Goal: Task Accomplishment & Management: Manage account settings

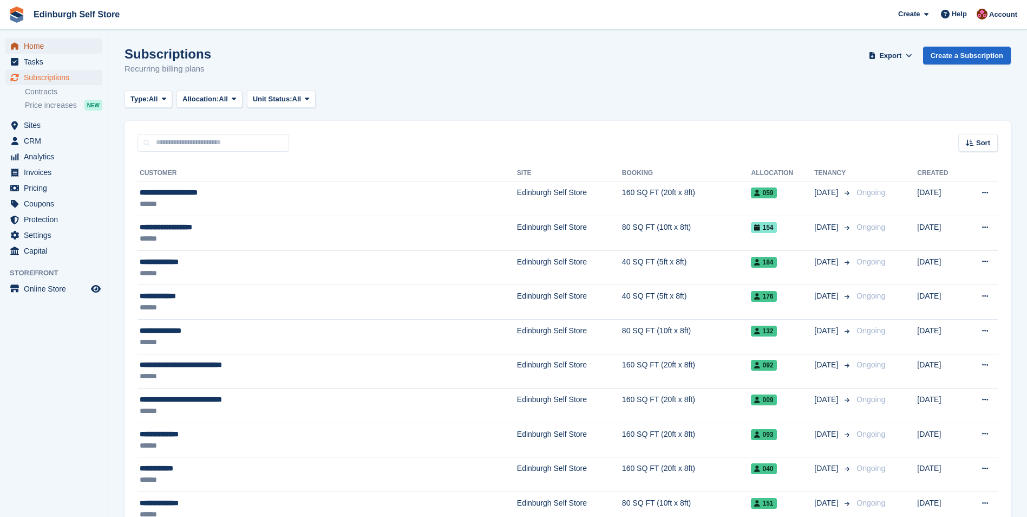
click at [69, 49] on span "Home" at bounding box center [56, 45] width 65 height 15
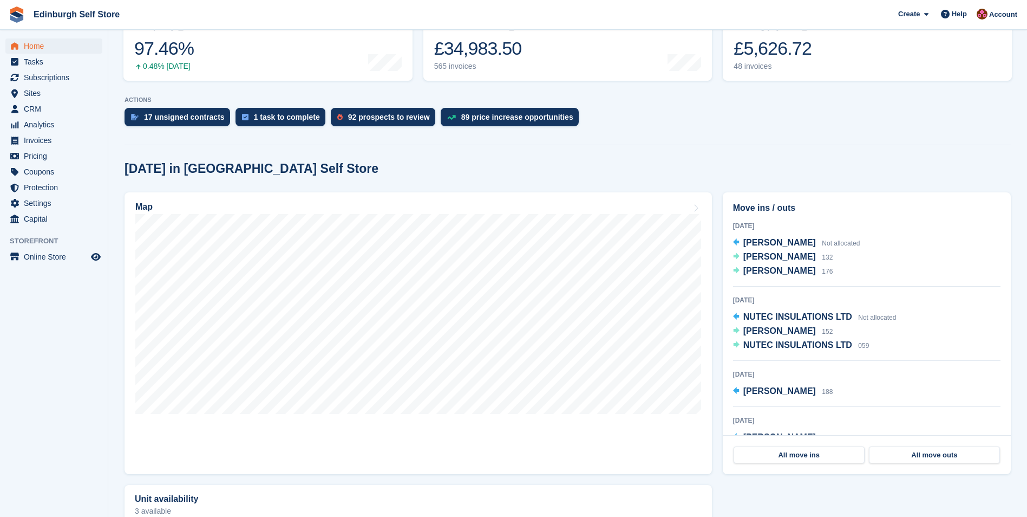
scroll to position [162, 0]
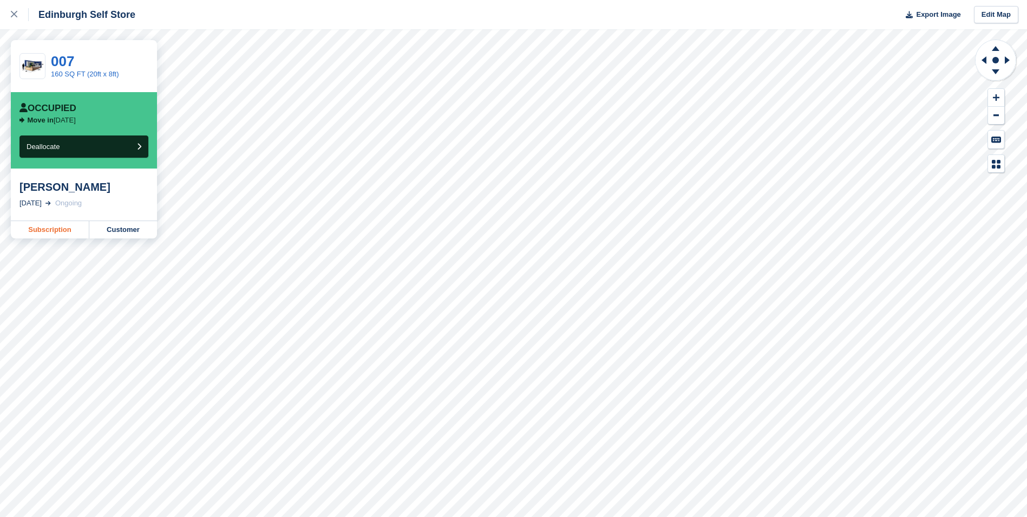
click at [45, 231] on link "Subscription" at bounding box center [50, 229] width 79 height 17
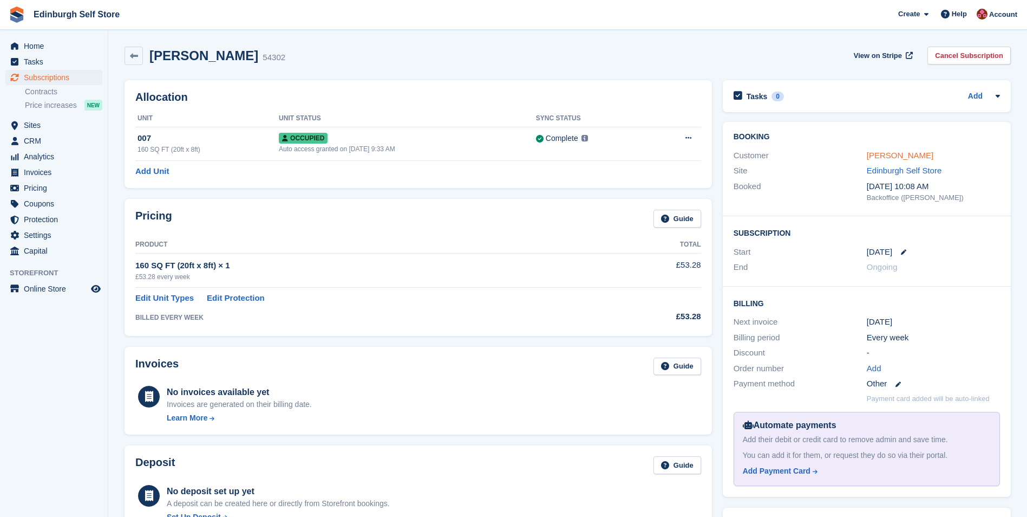
click at [887, 154] on link "[PERSON_NAME]" at bounding box center [900, 155] width 67 height 9
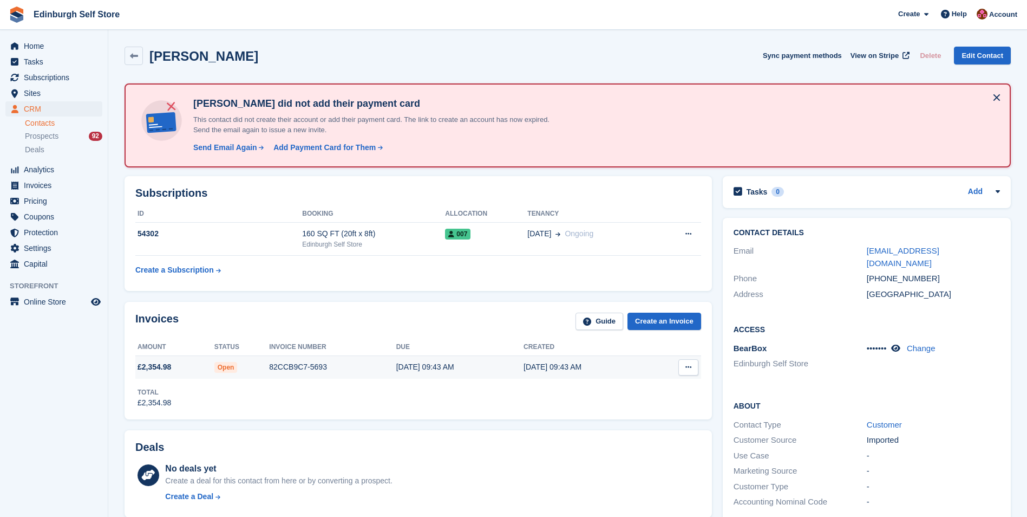
click at [408, 367] on div "19 Sep, 09:43 AM" at bounding box center [459, 366] width 127 height 11
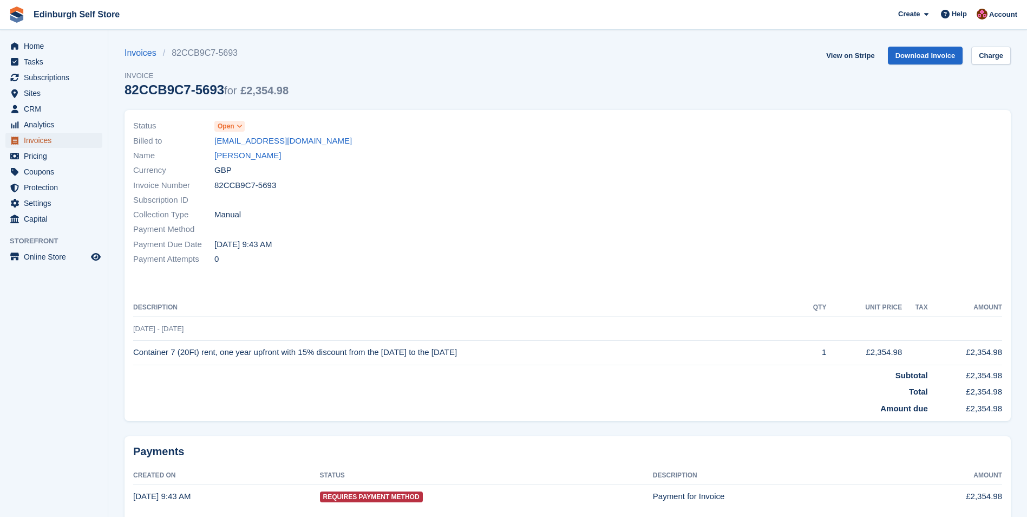
click at [58, 136] on span "Invoices" at bounding box center [56, 140] width 65 height 15
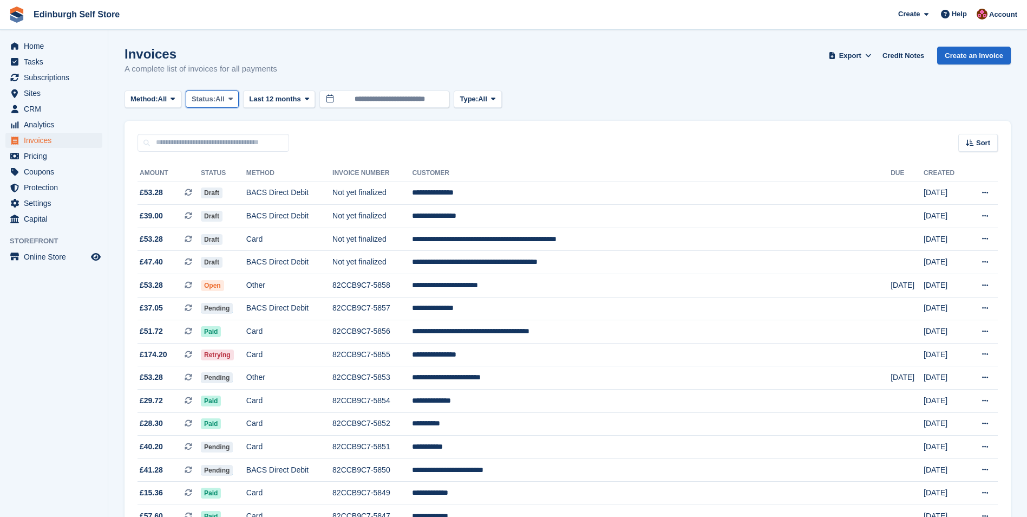
click at [235, 99] on span at bounding box center [230, 99] width 9 height 9
click at [229, 188] on link "Open" at bounding box center [238, 182] width 94 height 19
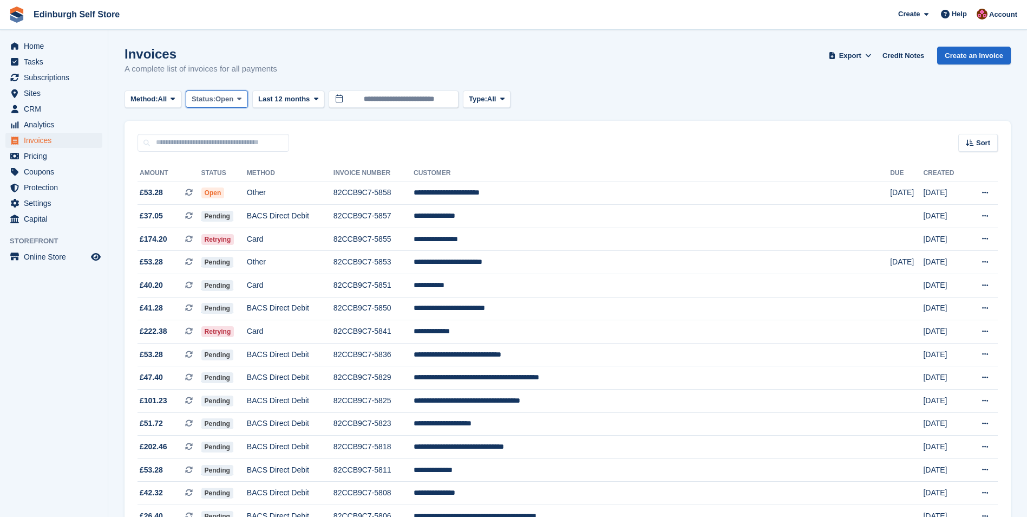
click at [242, 97] on icon at bounding box center [239, 98] width 4 height 7
click at [229, 169] on link "Draft" at bounding box center [238, 163] width 94 height 19
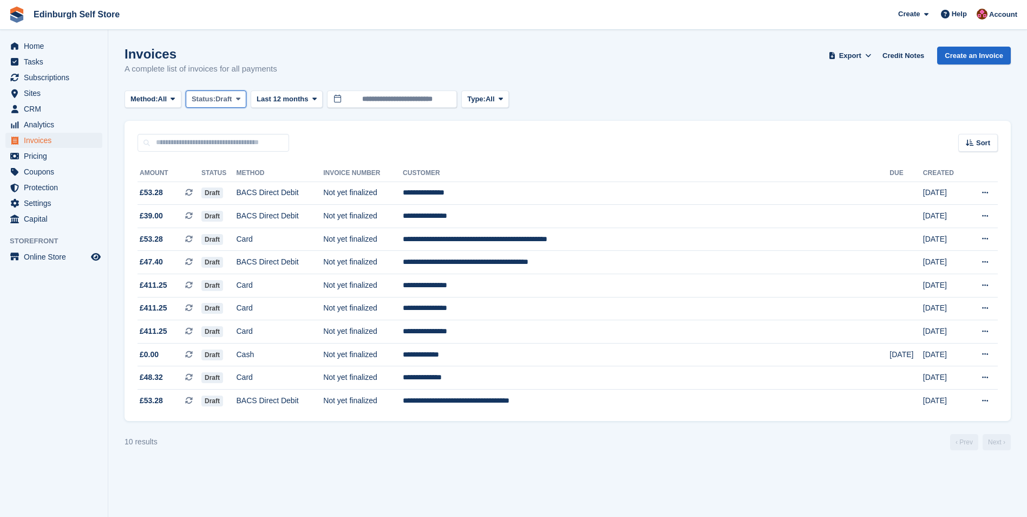
click at [239, 101] on span at bounding box center [238, 99] width 9 height 9
click at [224, 186] on link "Open" at bounding box center [238, 182] width 94 height 19
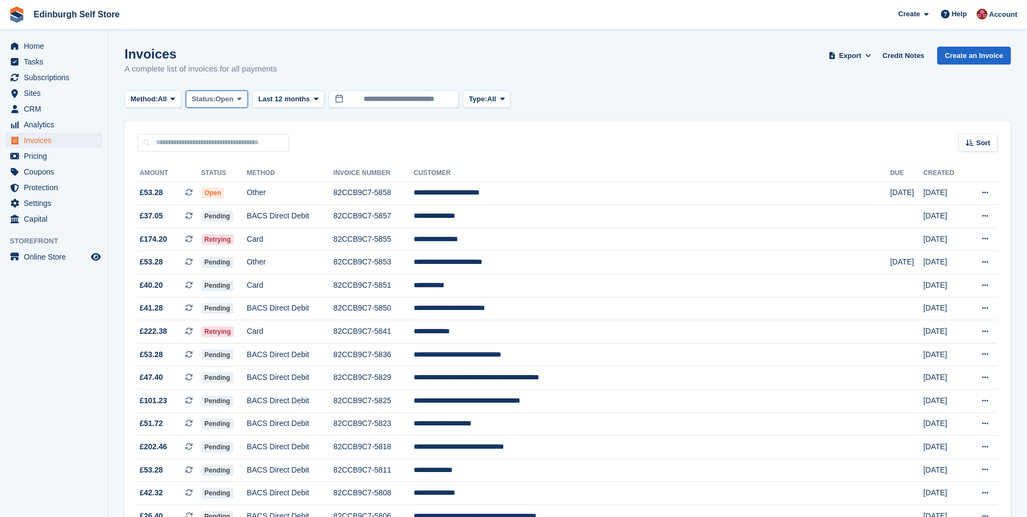
click at [242, 99] on icon at bounding box center [239, 98] width 4 height 7
click at [237, 151] on link "Paid" at bounding box center [238, 143] width 94 height 19
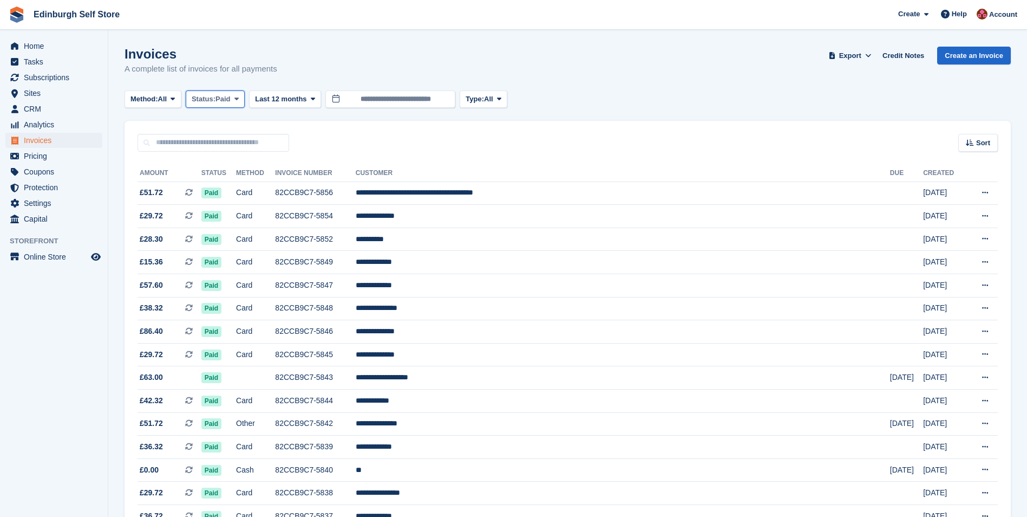
click at [239, 99] on icon at bounding box center [237, 98] width 4 height 7
click at [231, 183] on link "Open" at bounding box center [238, 182] width 94 height 19
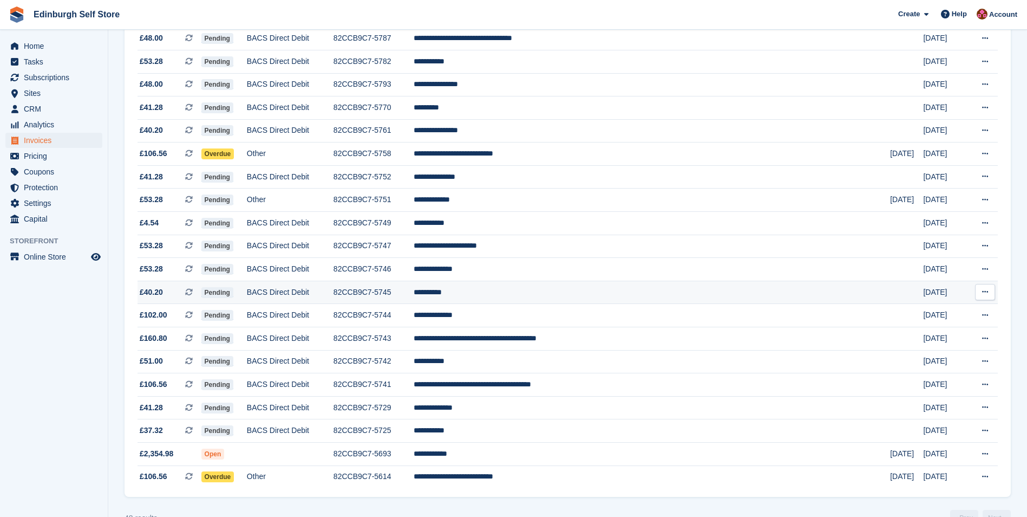
scroll to position [826, 0]
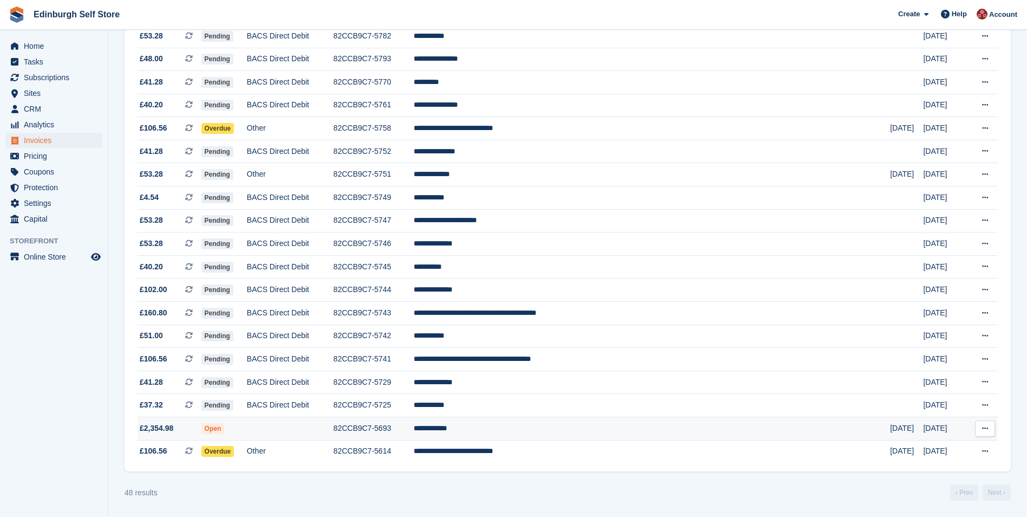
click at [529, 428] on td "**********" at bounding box center [652, 428] width 477 height 23
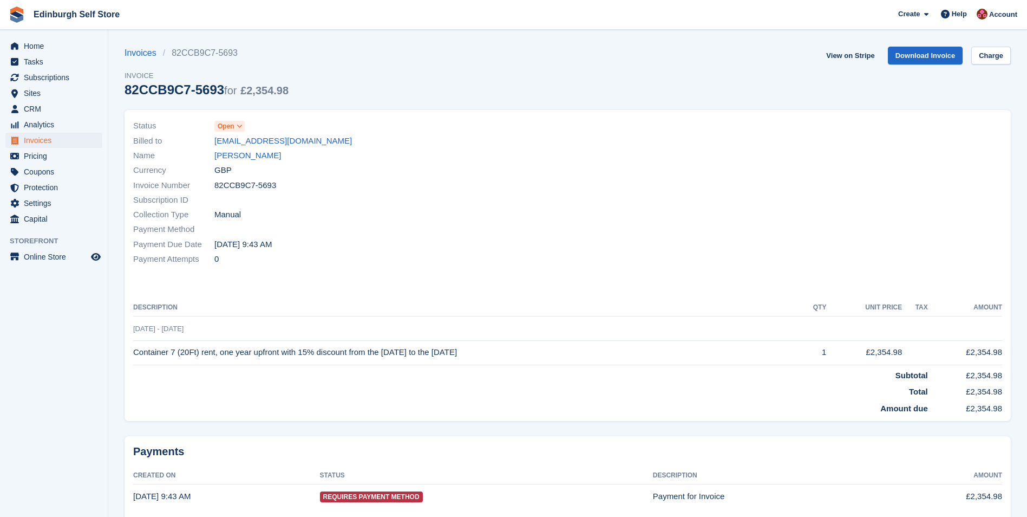
drag, startPoint x: 337, startPoint y: 139, endPoint x: 210, endPoint y: 140, distance: 127.8
click at [210, 140] on div "Billed to [EMAIL_ADDRESS][DOMAIN_NAME]" at bounding box center [347, 140] width 428 height 15
drag, startPoint x: 210, startPoint y: 140, endPoint x: 261, endPoint y: 142, distance: 51.5
copy div "[EMAIL_ADDRESS][DOMAIN_NAME]"
click at [465, 161] on div "Status Open Billed to joannasmith543@hotmail.com Name Joanna Smith Currency GBP…" at bounding box center [347, 192] width 441 height 161
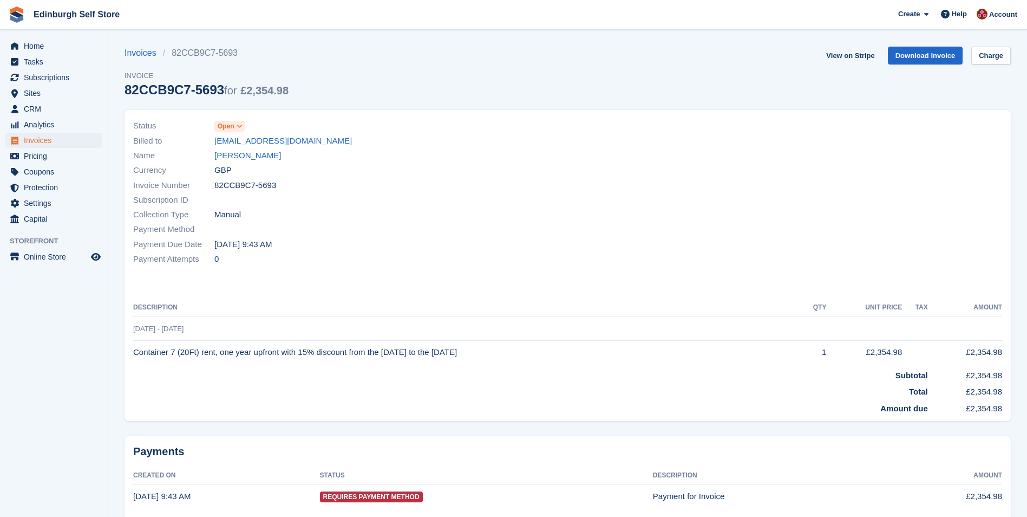
click at [392, 167] on div "Currency GBP" at bounding box center [347, 170] width 428 height 15
click at [253, 158] on link "[PERSON_NAME]" at bounding box center [247, 155] width 67 height 12
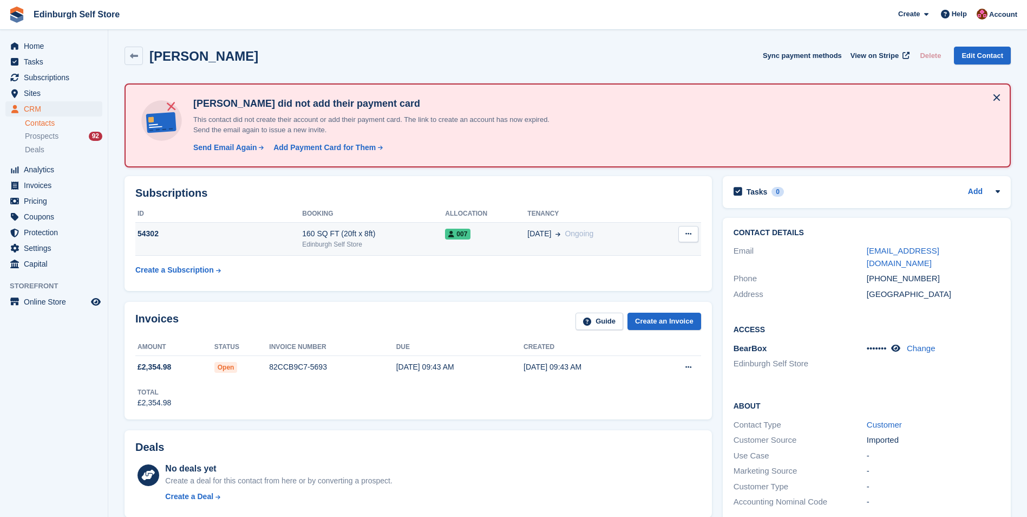
click at [609, 236] on div "09 Sep Ongoing" at bounding box center [591, 233] width 129 height 11
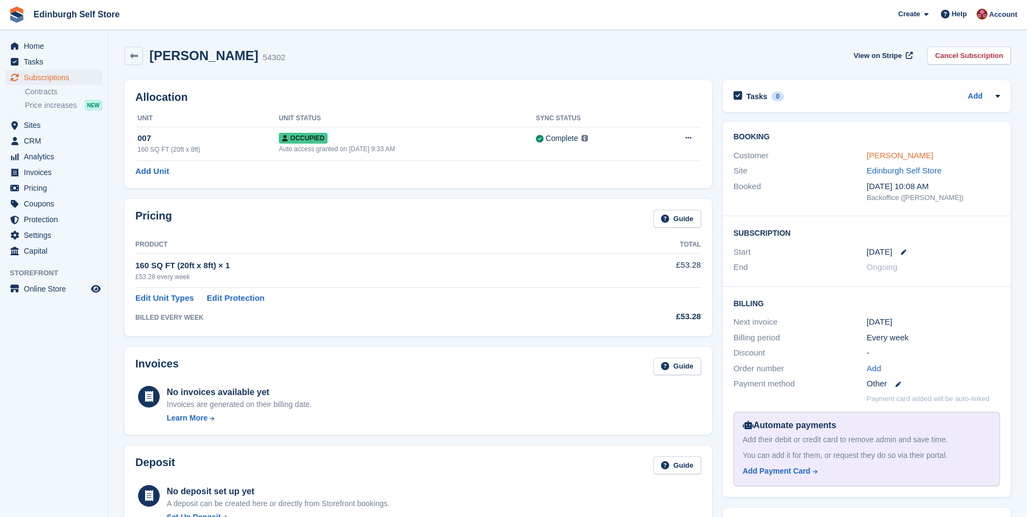
click at [883, 155] on link "[PERSON_NAME]" at bounding box center [900, 155] width 67 height 9
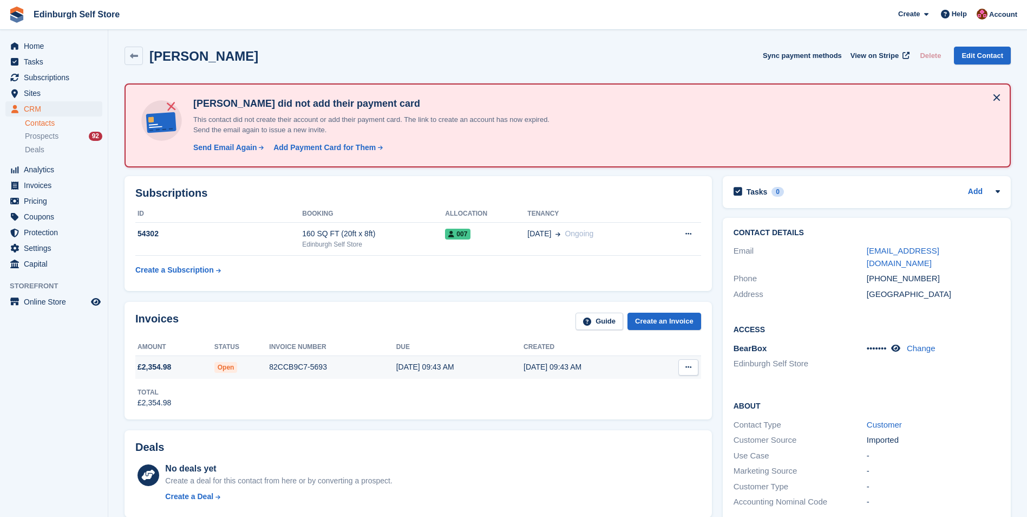
click at [405, 368] on div "19 Sep, 09:43 AM" at bounding box center [459, 366] width 127 height 11
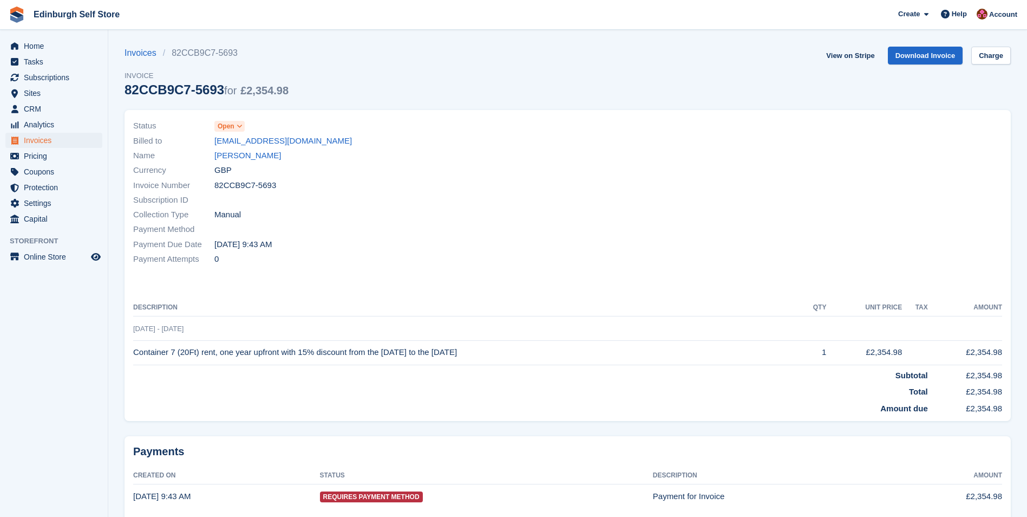
drag, startPoint x: 583, startPoint y: 351, endPoint x: 477, endPoint y: 352, distance: 106.7
click at [477, 352] on td "Container 7 (20Ft) rent, one year upfront with 15% discount from the 9th of Sep…" at bounding box center [466, 352] width 666 height 24
drag, startPoint x: 477, startPoint y: 352, endPoint x: 503, endPoint y: 354, distance: 26.1
copy td "the 9th of September 2026"
click at [320, 241] on div "Payment Due Date 19 Sep, 9:43 AM" at bounding box center [347, 244] width 428 height 15
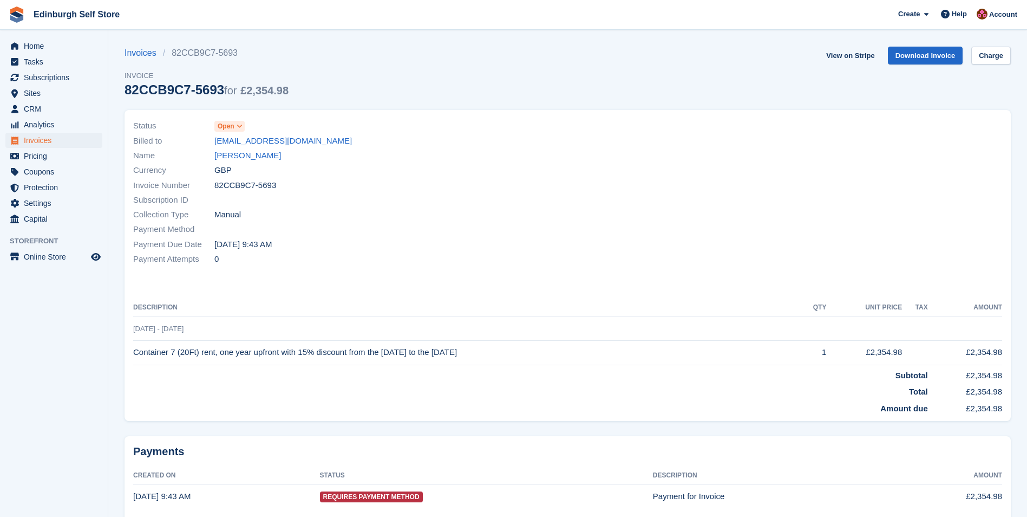
click at [239, 126] on icon at bounding box center [240, 126] width 6 height 6
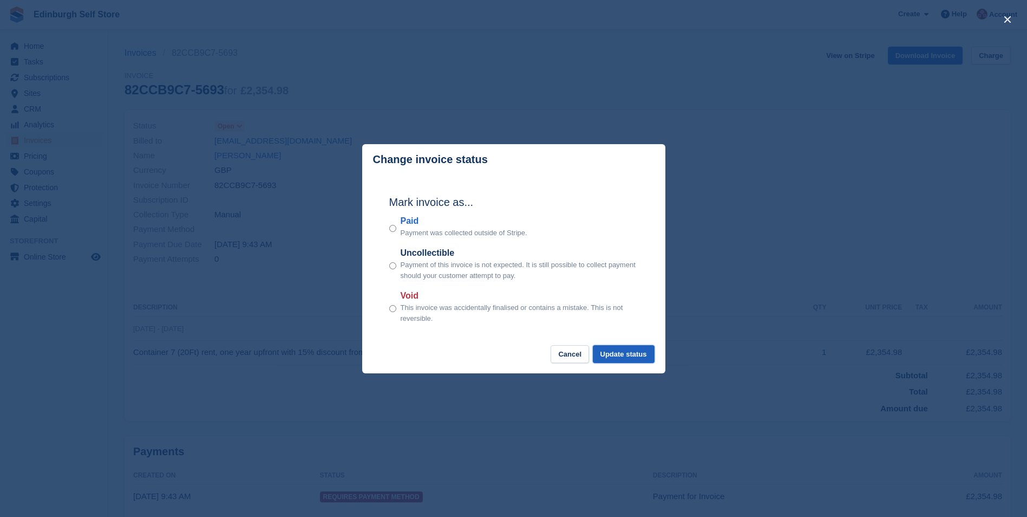
click at [623, 350] on button "Update status" at bounding box center [624, 354] width 62 height 18
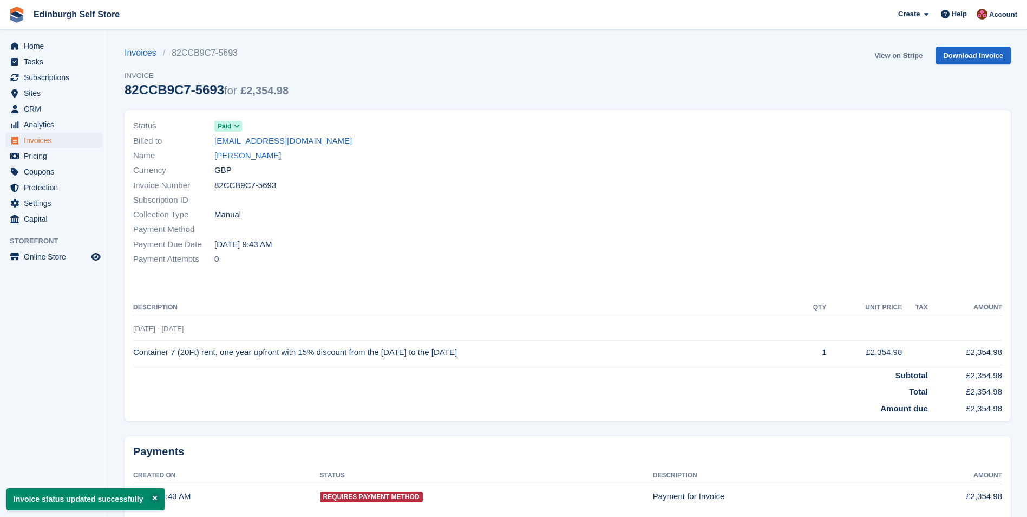
click at [901, 55] on link "View on Stripe" at bounding box center [898, 56] width 57 height 18
click at [62, 141] on span "Invoices" at bounding box center [56, 140] width 65 height 15
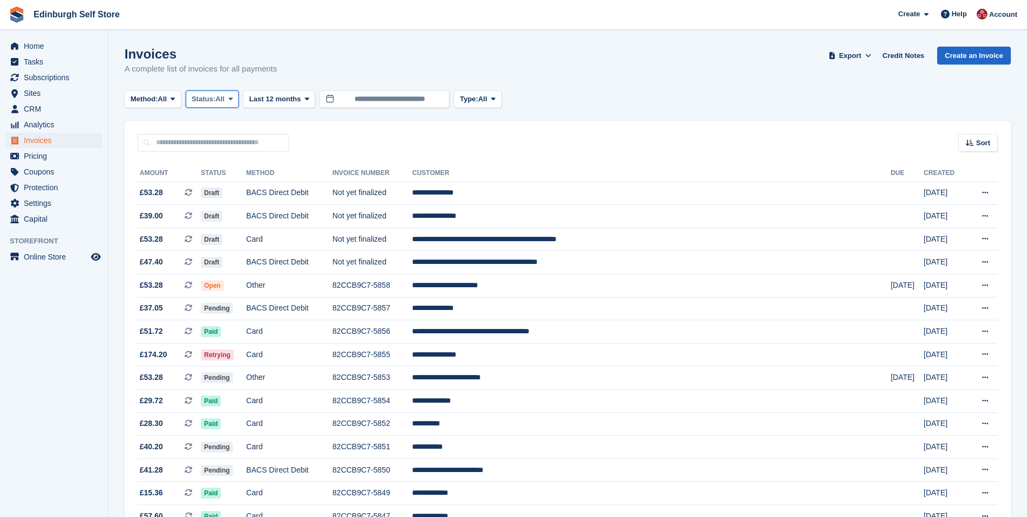
click at [233, 97] on icon at bounding box center [231, 98] width 4 height 7
click at [235, 182] on link "Open" at bounding box center [238, 182] width 94 height 19
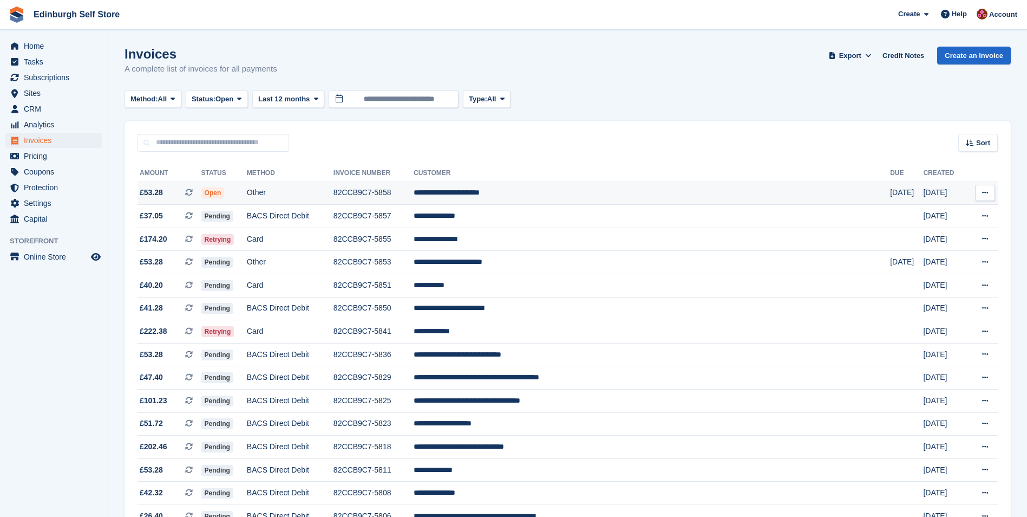
click at [526, 197] on td "**********" at bounding box center [652, 192] width 477 height 23
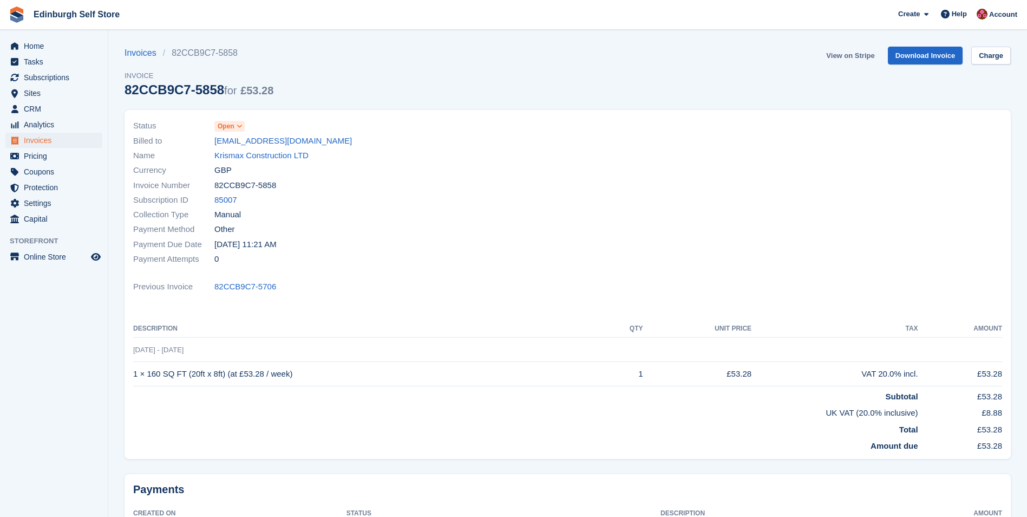
click at [848, 55] on link "View on Stripe" at bounding box center [850, 56] width 57 height 18
click at [67, 141] on span "Invoices" at bounding box center [56, 140] width 65 height 15
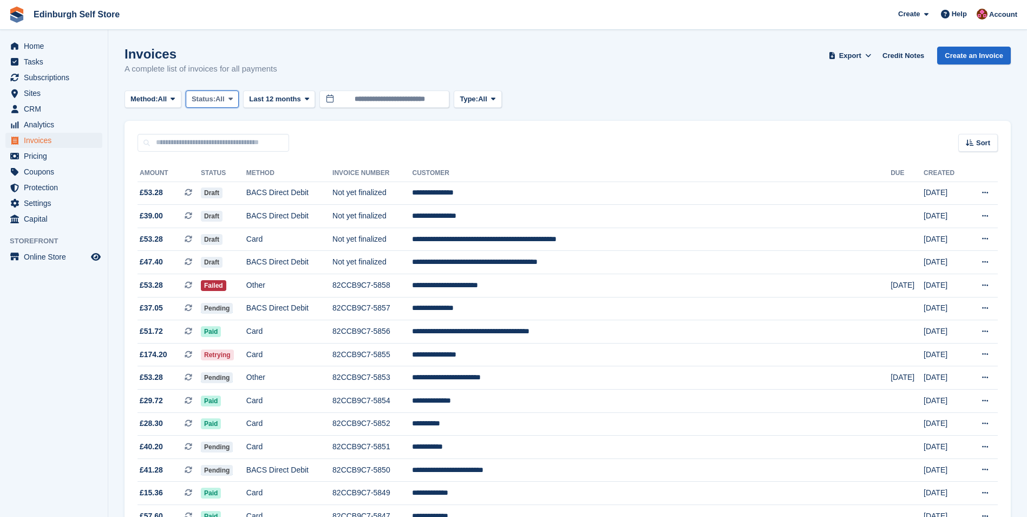
click at [232, 96] on icon at bounding box center [231, 98] width 4 height 7
click at [247, 188] on link "Open" at bounding box center [238, 182] width 94 height 19
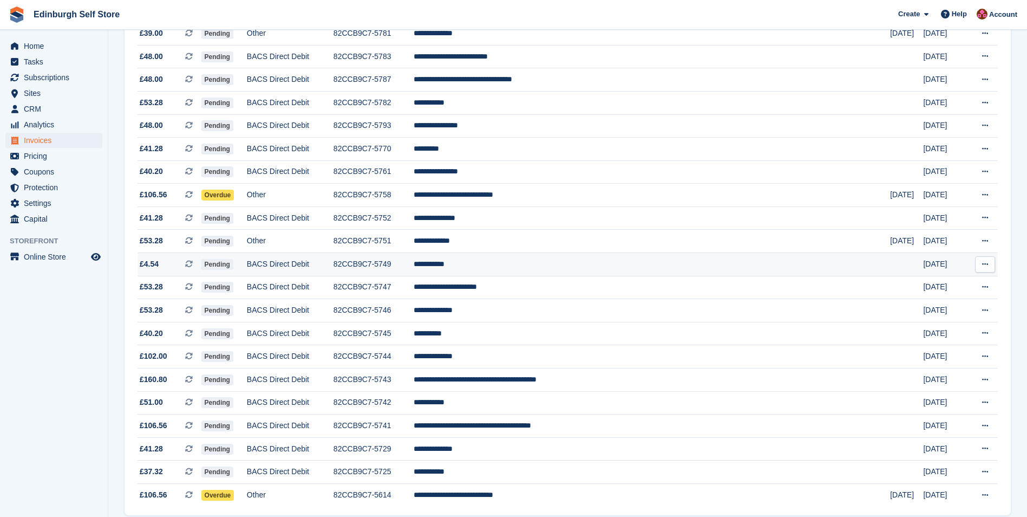
scroll to position [803, 0]
